Goal: Information Seeking & Learning: Learn about a topic

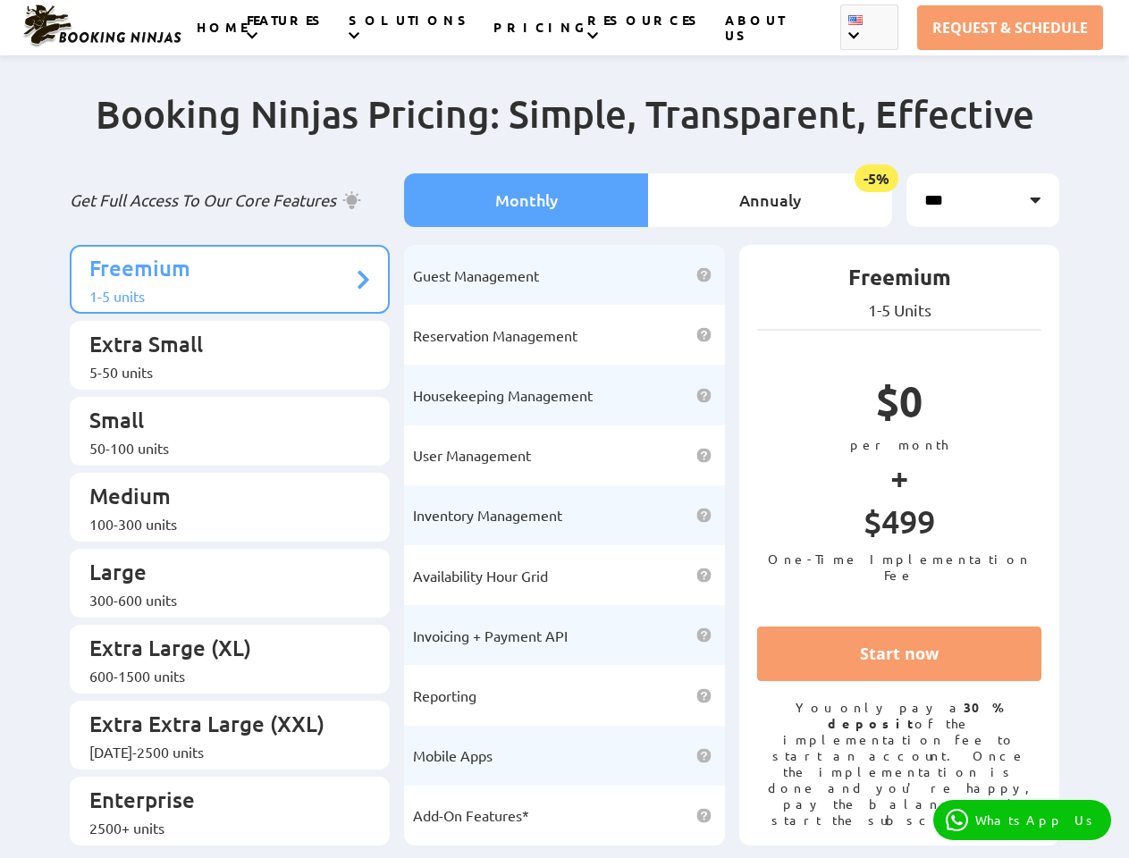
click at [564, 429] on li "User Management Save money on software license purchases by getting multiple us…" at bounding box center [564, 455] width 321 height 60
click at [1010, 28] on link "REQUEST & SCHEDULE" at bounding box center [1010, 27] width 186 height 45
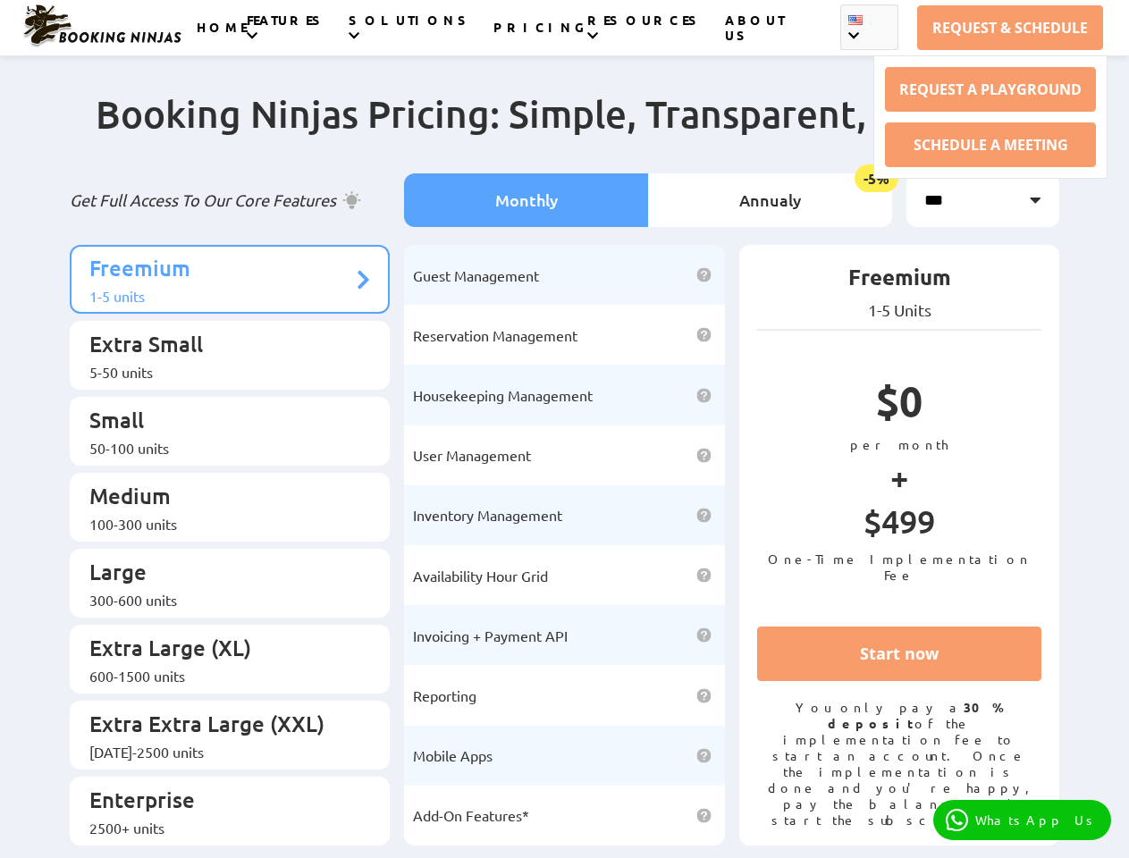
click at [315, 38] on li "FEATURES" at bounding box center [298, 28] width 102 height 30
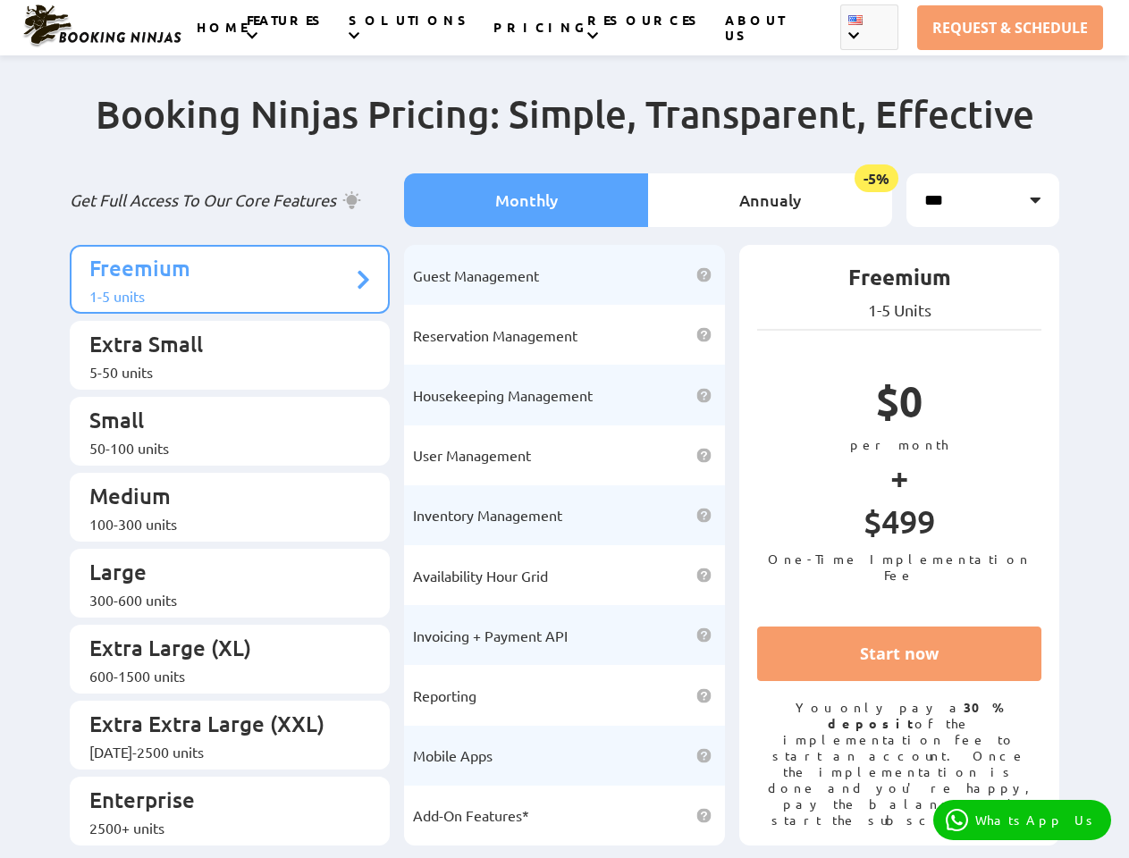
click at [430, 38] on li "SOLUTIONS" at bounding box center [421, 28] width 145 height 30
click at [633, 38] on li "RESOURCES CLIENT PORTAL BLOG FAQS CUSTOMER STORIES WEBINARS" at bounding box center [655, 28] width 137 height 30
click at [850, 38] on li "English Espanol Portuguese Indonesian Turkish German Arabic Italian Dutch" at bounding box center [869, 27] width 58 height 46
click at [525, 196] on li "Monthly" at bounding box center [526, 200] width 244 height 54
click at [769, 196] on li "Annualy -5%" at bounding box center [770, 200] width 244 height 54
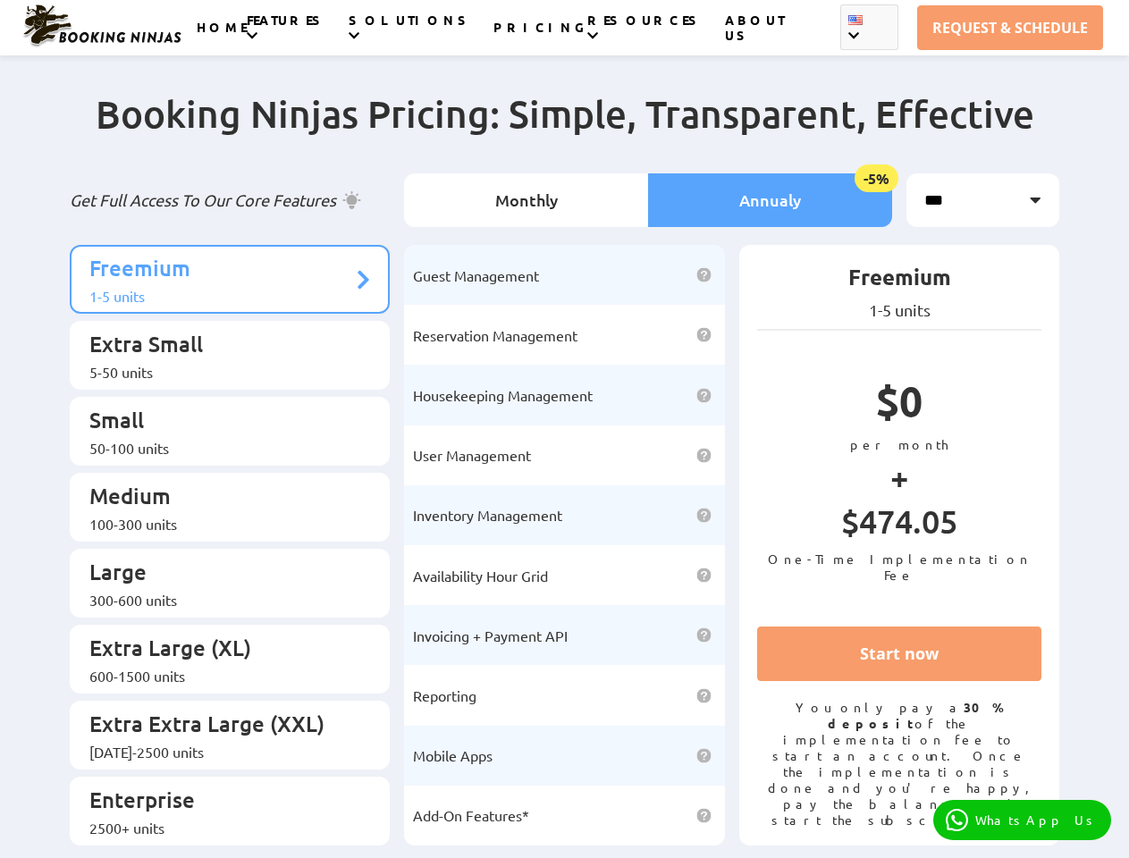
click at [230, 272] on p "Freemium" at bounding box center [221, 270] width 264 height 33
click at [230, 342] on p "Extra Small" at bounding box center [221, 346] width 264 height 33
